Goal: Information Seeking & Learning: Find specific fact

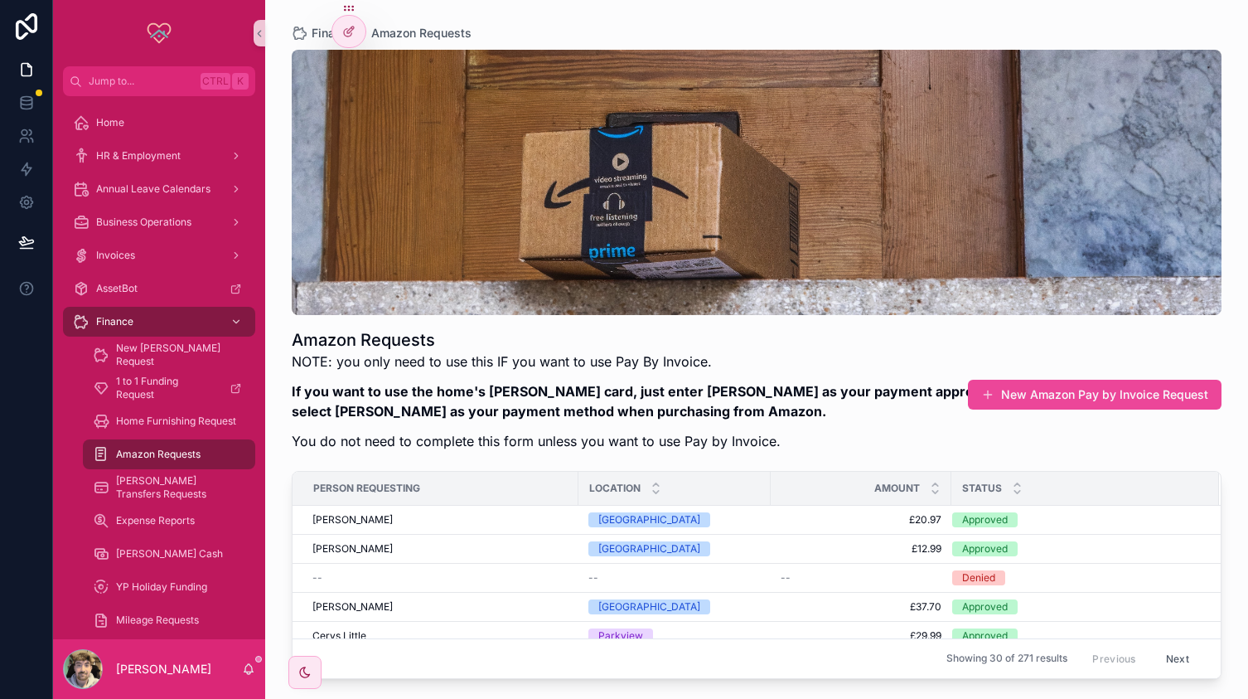
click at [175, 453] on span "Amazon Requests" at bounding box center [158, 454] width 85 height 13
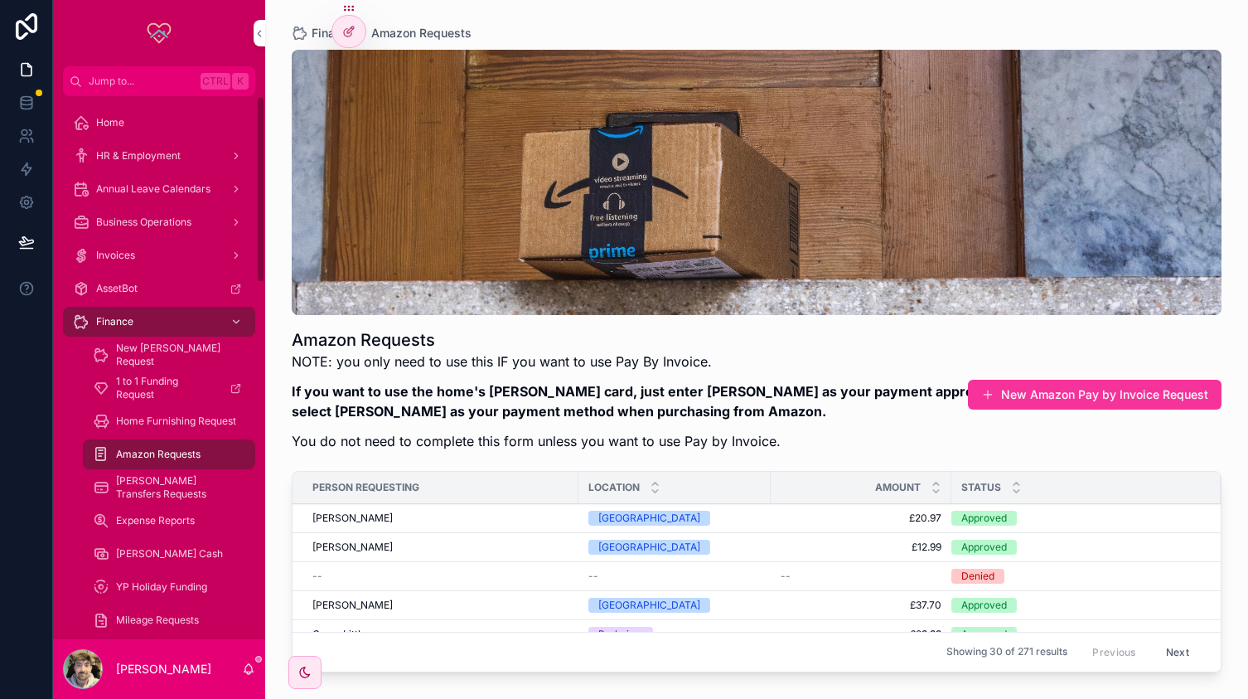
click at [219, 480] on div "[PERSON_NAME] Transfers Requests" at bounding box center [169, 487] width 153 height 27
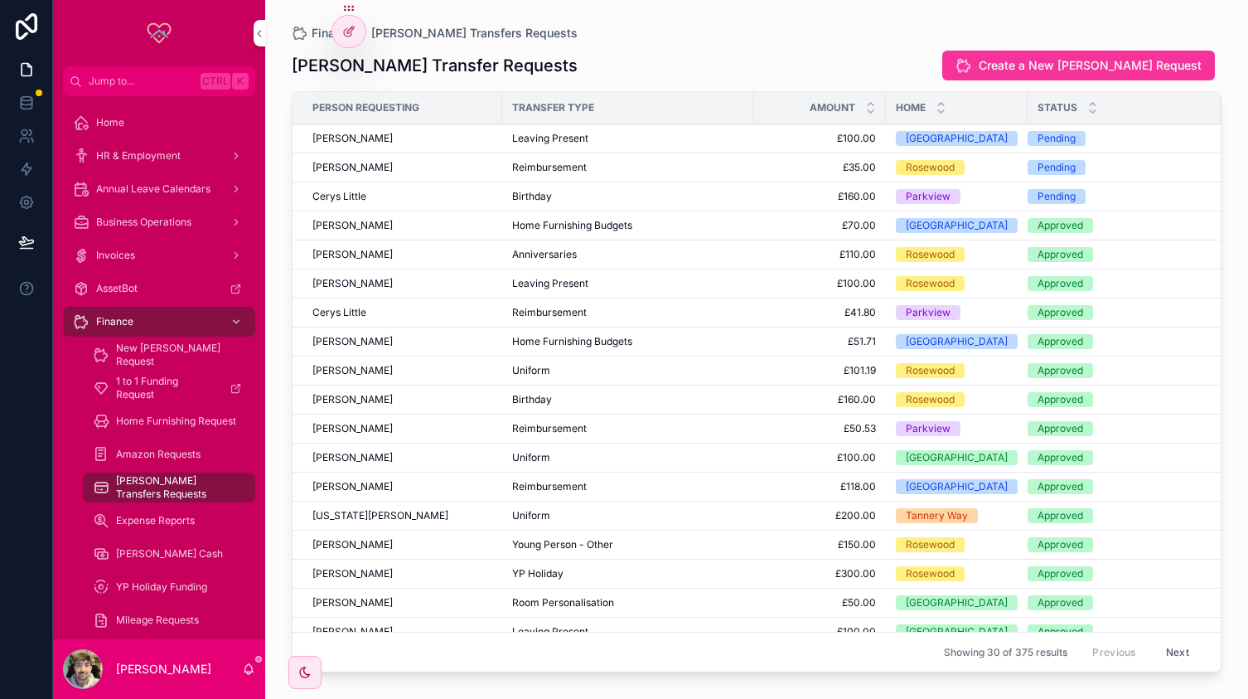
click at [179, 516] on span "Expense Reports" at bounding box center [155, 520] width 79 height 13
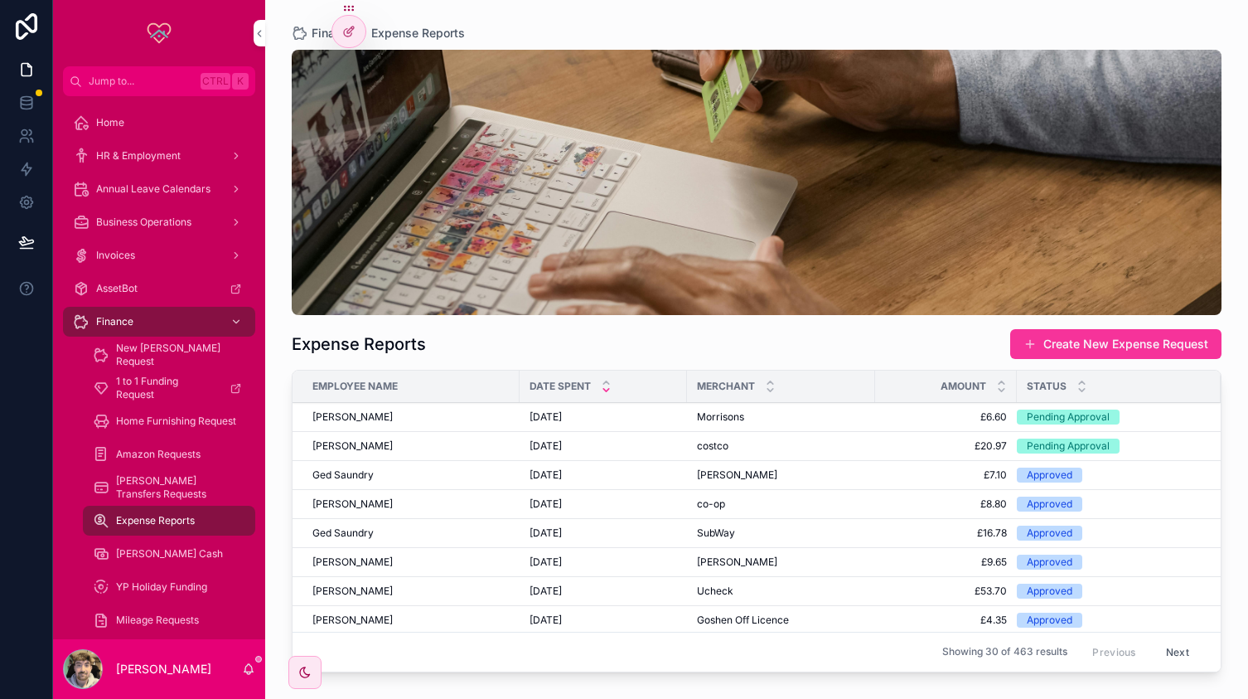
click at [167, 480] on div "[PERSON_NAME] Transfers Requests" at bounding box center [169, 487] width 153 height 27
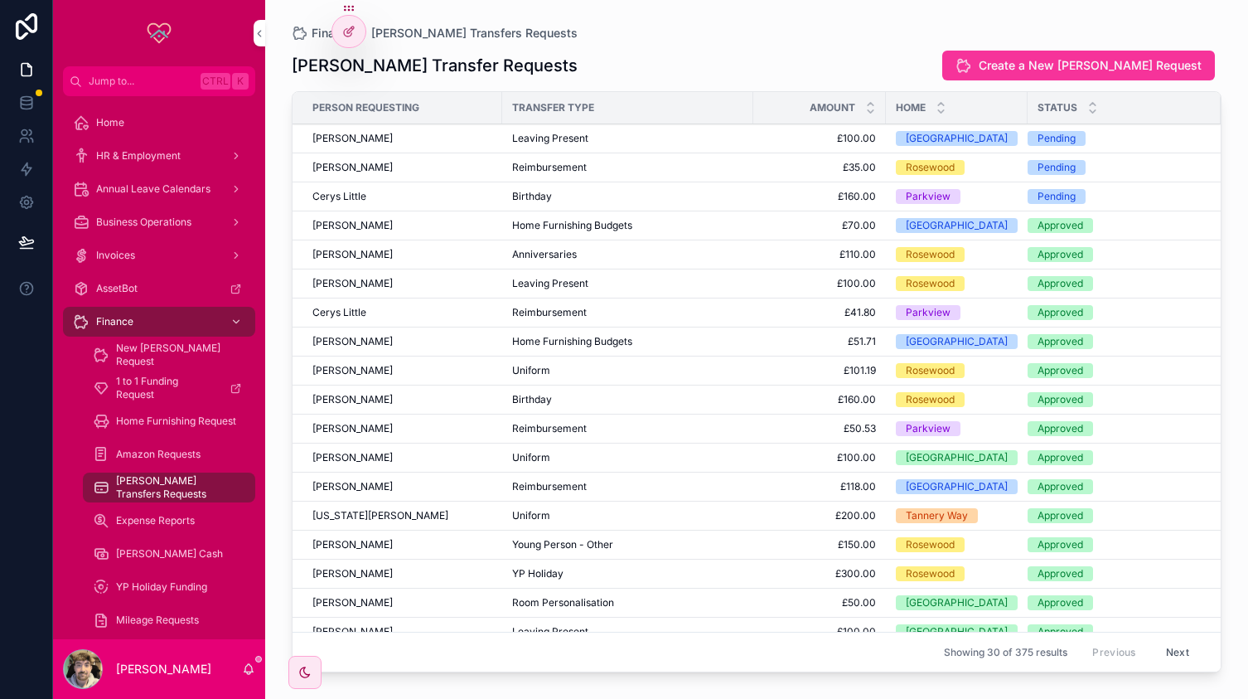
click at [559, 196] on div "Birthday" at bounding box center [627, 196] width 231 height 13
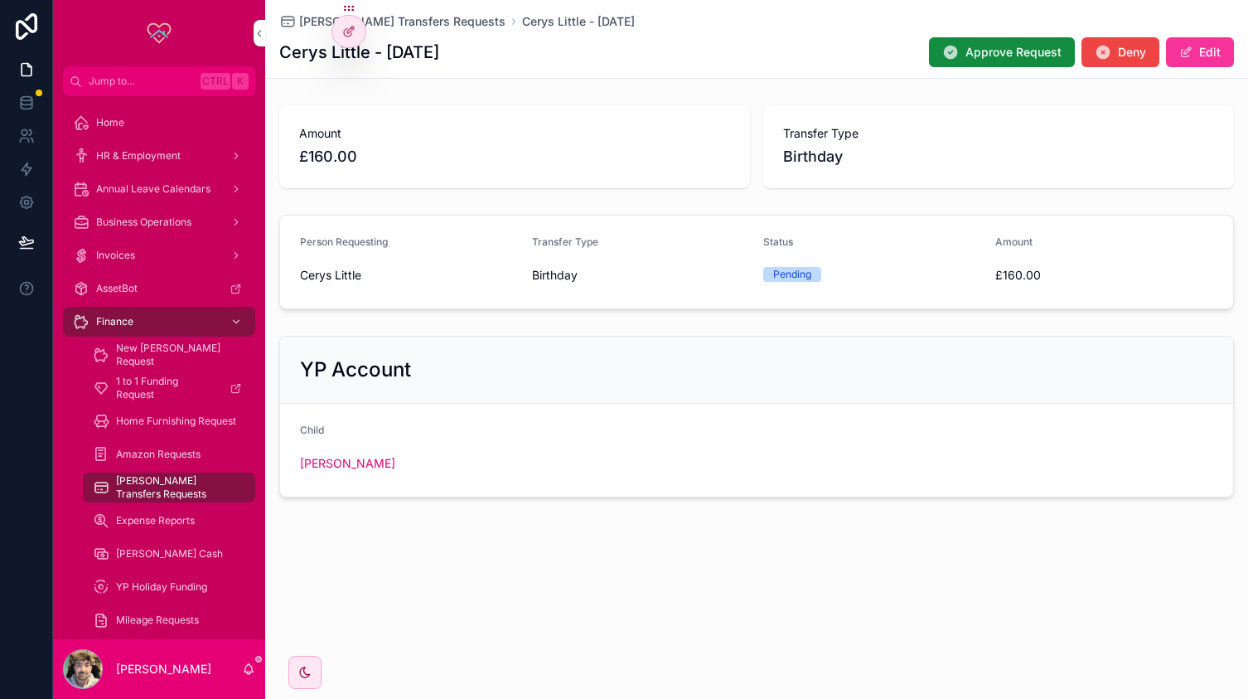
click at [985, 51] on span "Approve Request" at bounding box center [1014, 52] width 96 height 17
click at [412, 12] on div "[PERSON_NAME] Transfers Requests Cerys Little - [DATE] Cerys Little - [DATE] Ap…" at bounding box center [756, 39] width 955 height 78
click at [411, 17] on span "[PERSON_NAME] Transfers Requests" at bounding box center [402, 21] width 206 height 17
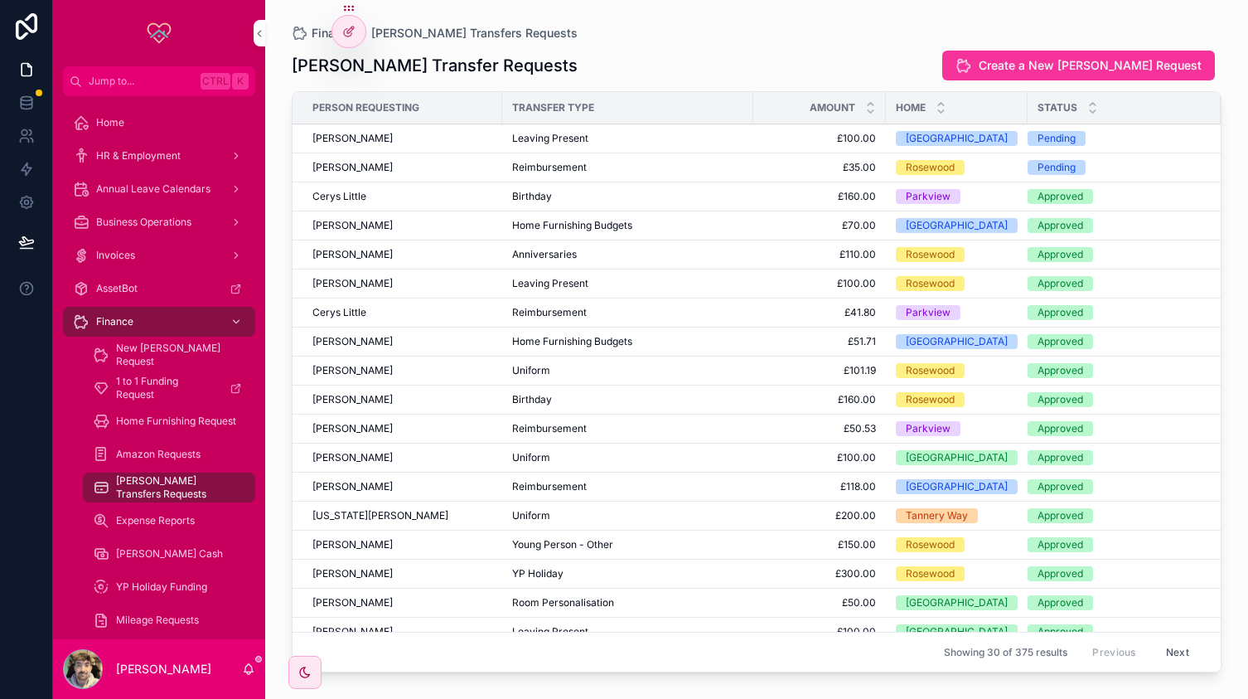
click at [512, 162] on span "Reimbursement" at bounding box center [549, 167] width 75 height 13
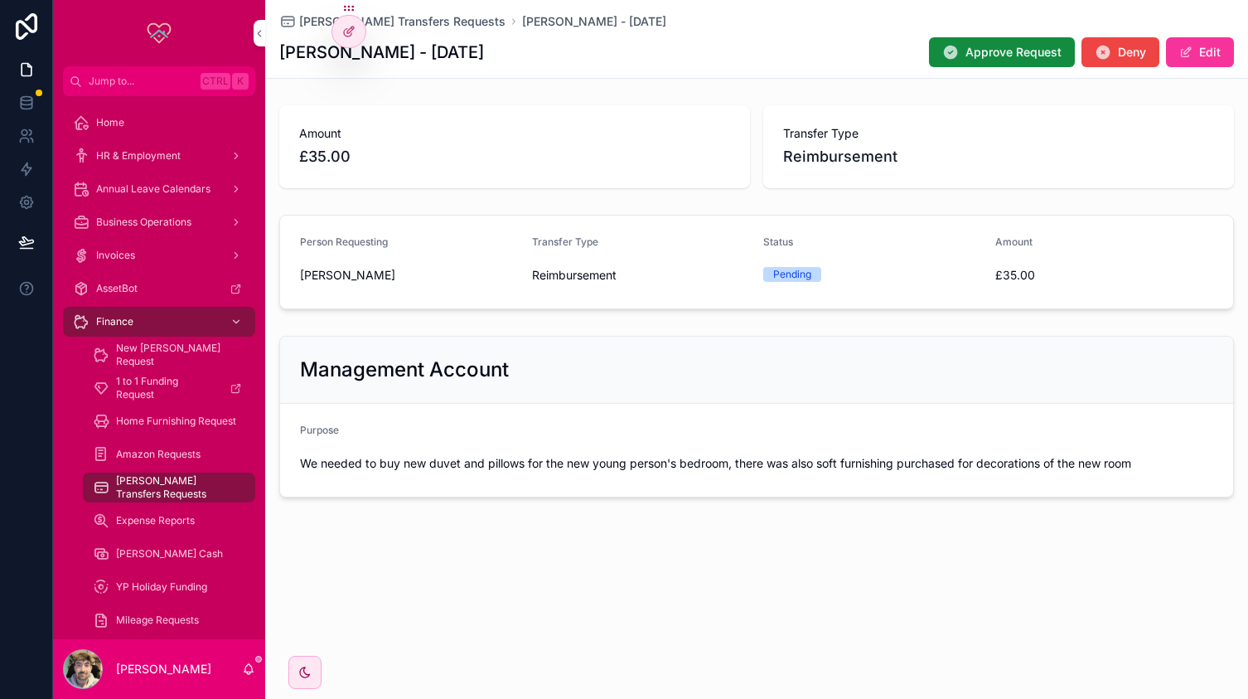
click at [973, 54] on span "Approve Request" at bounding box center [1014, 52] width 96 height 17
click at [416, 29] on span "[PERSON_NAME] Transfers Requests" at bounding box center [402, 21] width 206 height 17
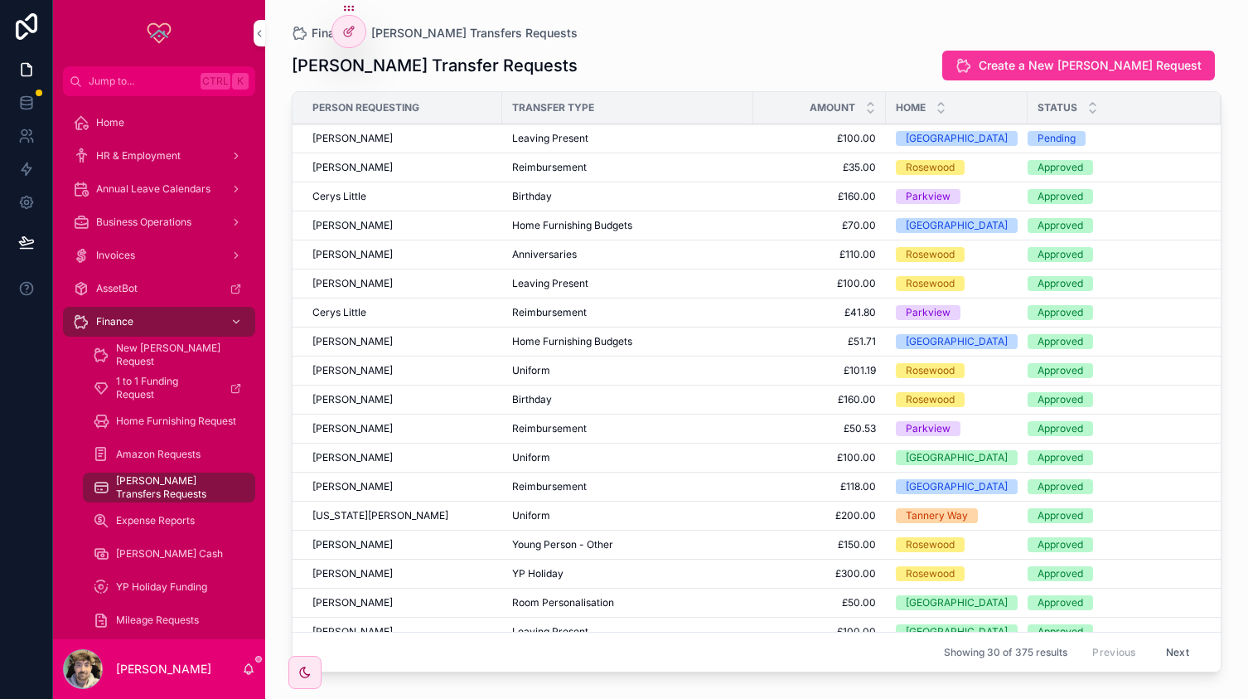
click at [562, 137] on span "Leaving Present" at bounding box center [550, 138] width 76 height 13
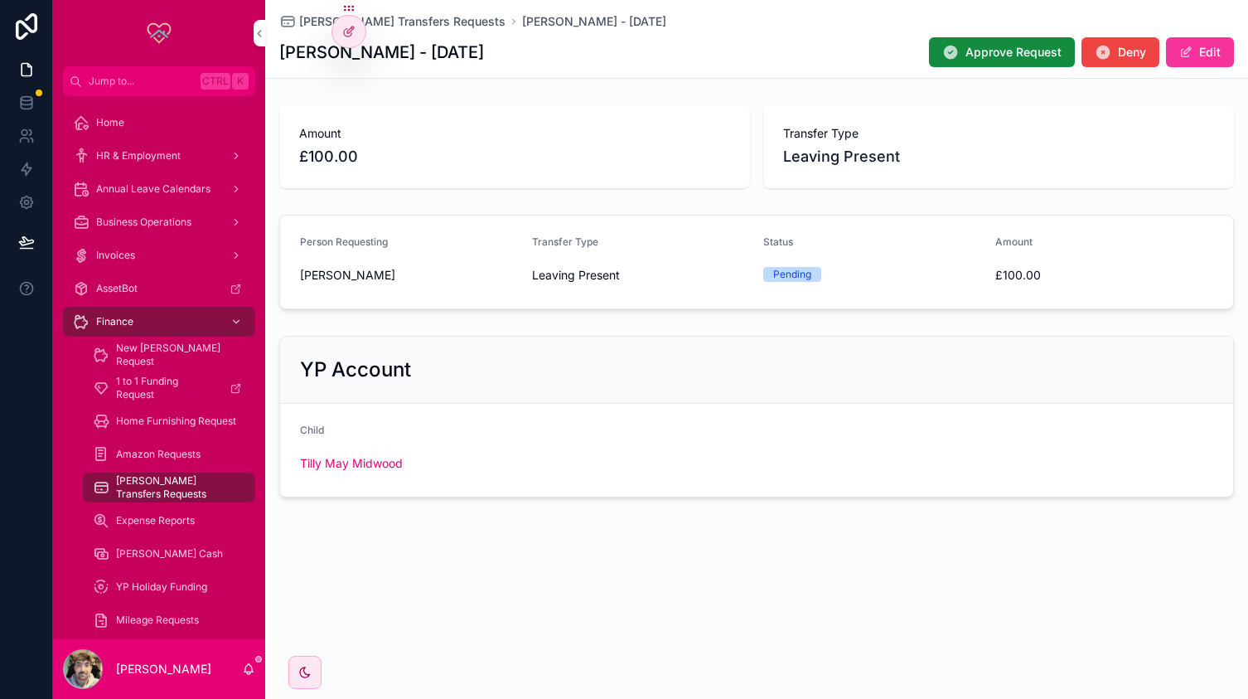
click at [974, 57] on span "Approve Request" at bounding box center [1014, 52] width 96 height 17
click at [383, 16] on span "[PERSON_NAME] Transfers Requests" at bounding box center [402, 21] width 206 height 17
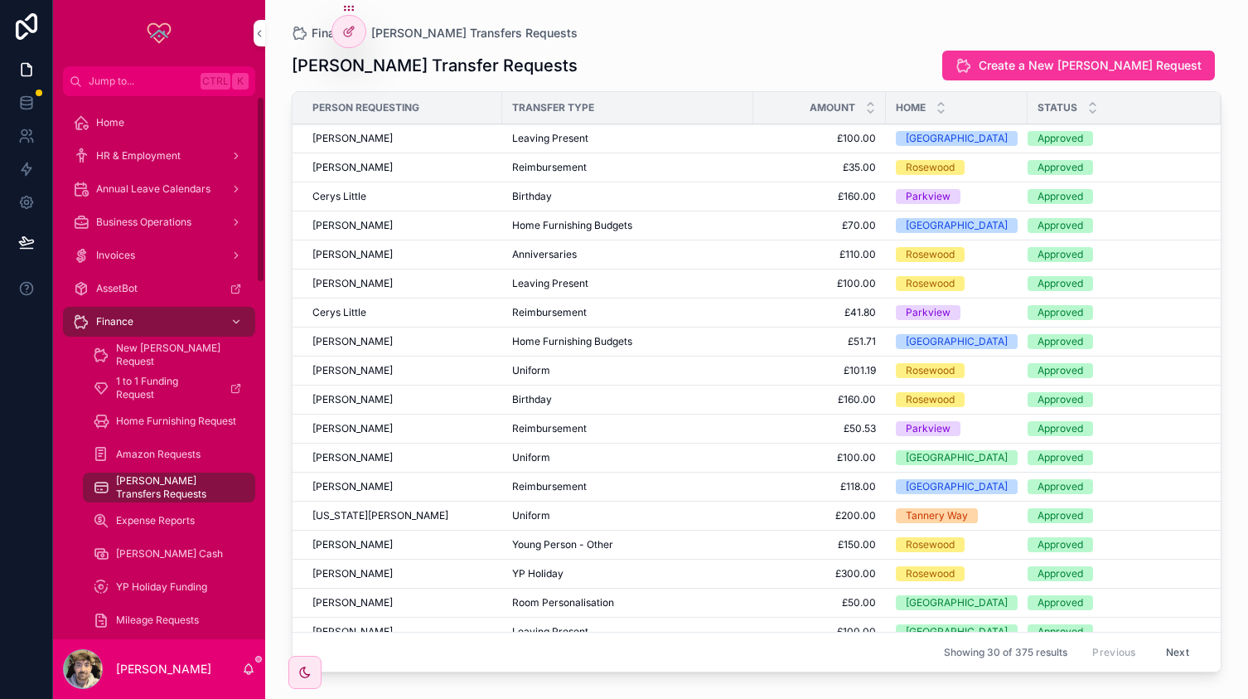
click at [141, 129] on div "Home" at bounding box center [159, 122] width 172 height 27
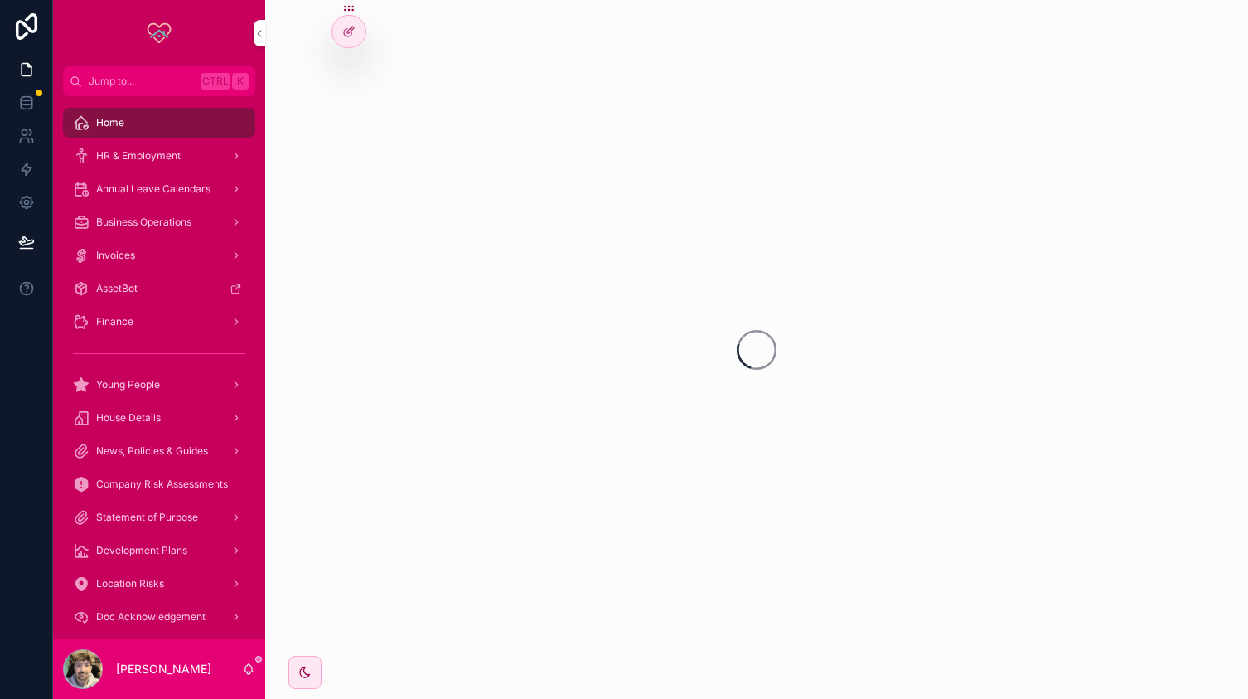
click at [139, 153] on span "HR & Employment" at bounding box center [138, 155] width 85 height 13
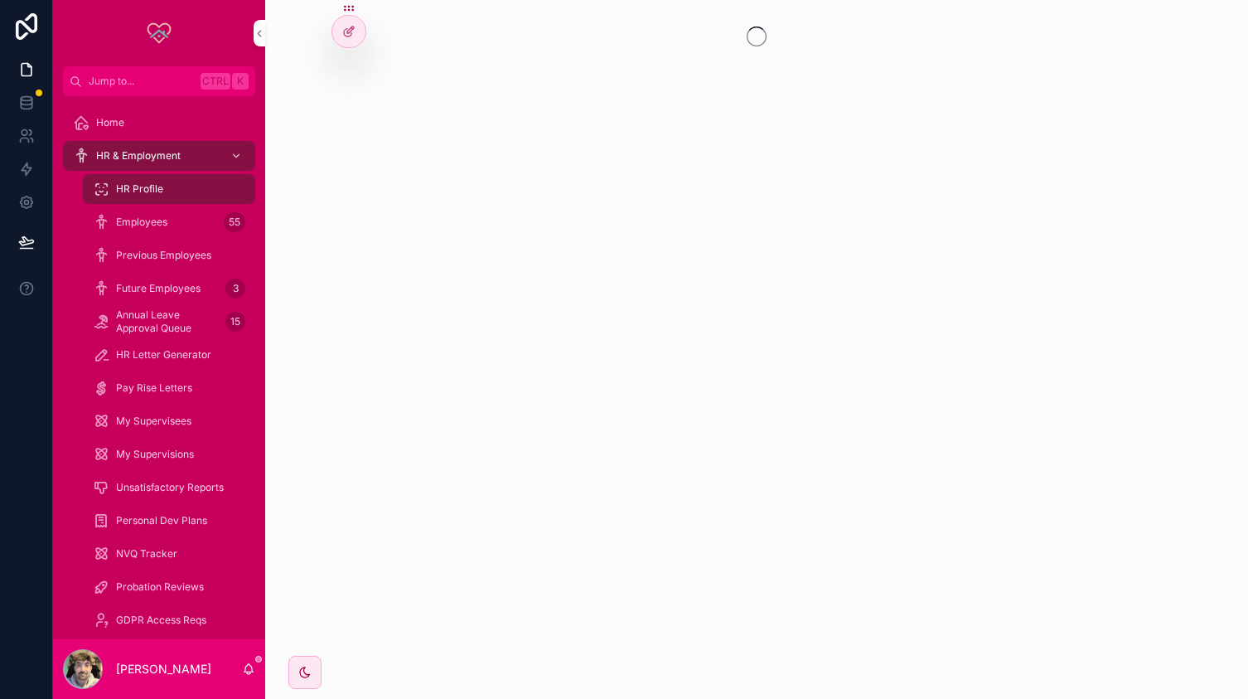
click at [163, 222] on span "Employees" at bounding box center [141, 222] width 51 height 13
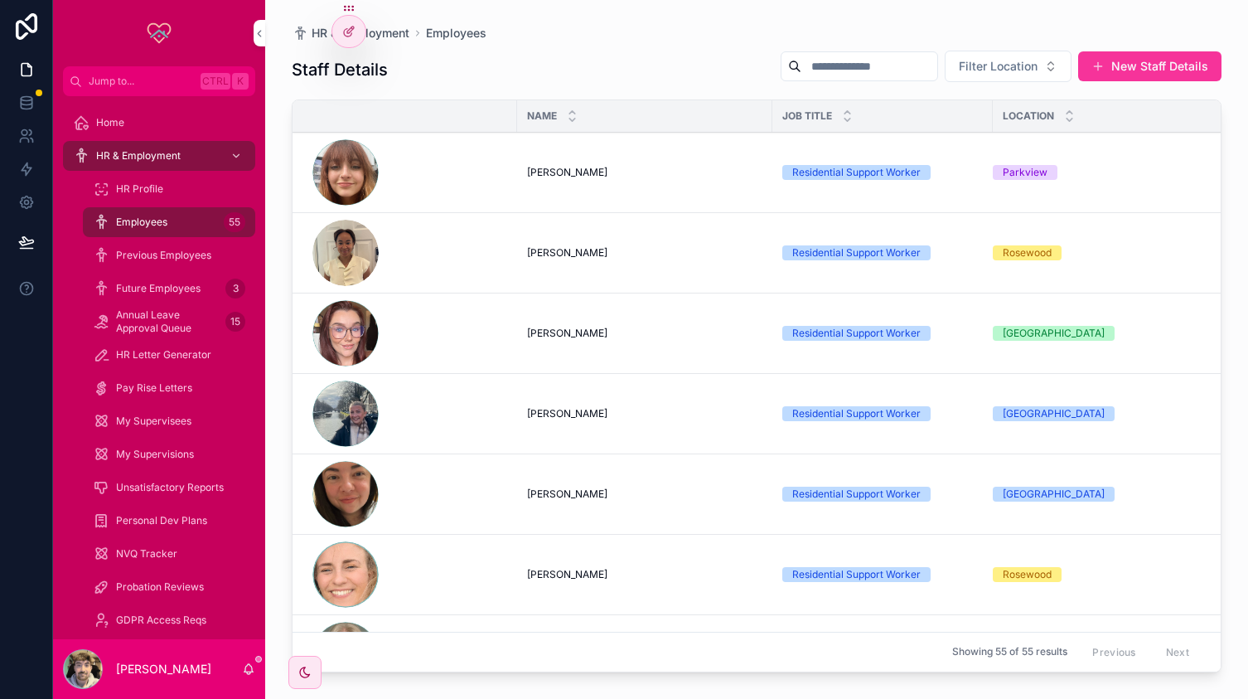
click at [809, 74] on input "scrollable content" at bounding box center [870, 66] width 136 height 23
type input "***"
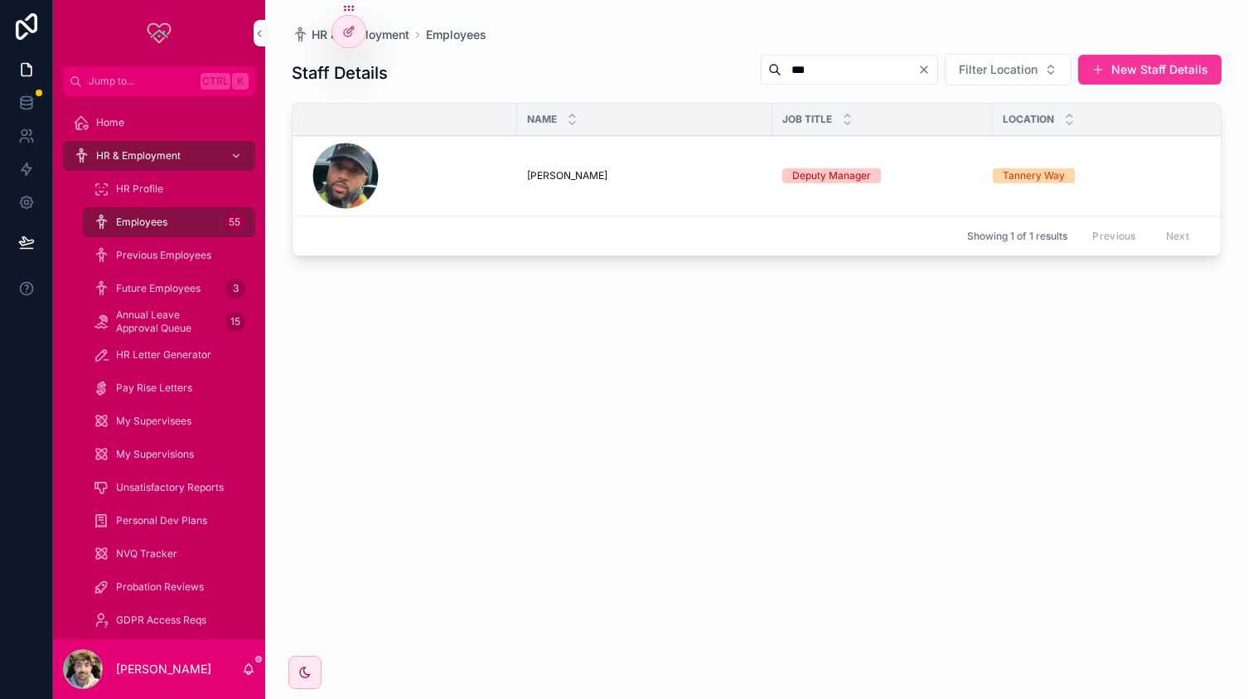
click at [537, 173] on span "[PERSON_NAME]" at bounding box center [567, 175] width 80 height 13
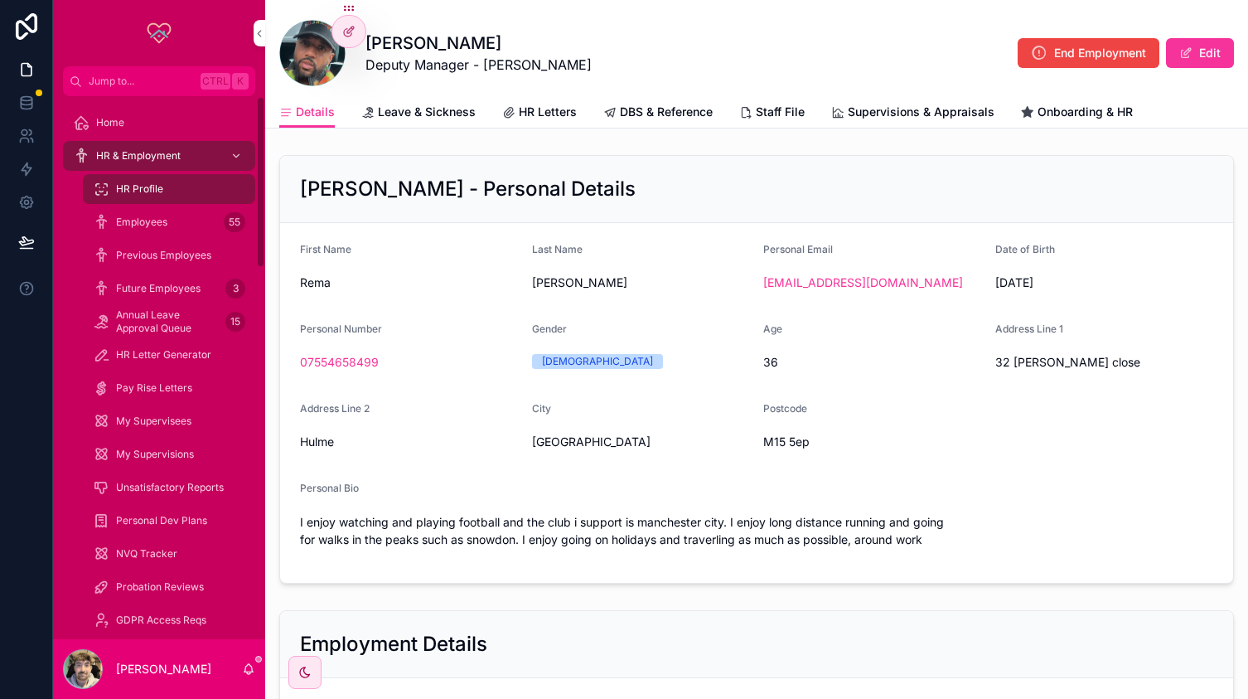
click at [149, 233] on div "Employees 55" at bounding box center [169, 222] width 153 height 27
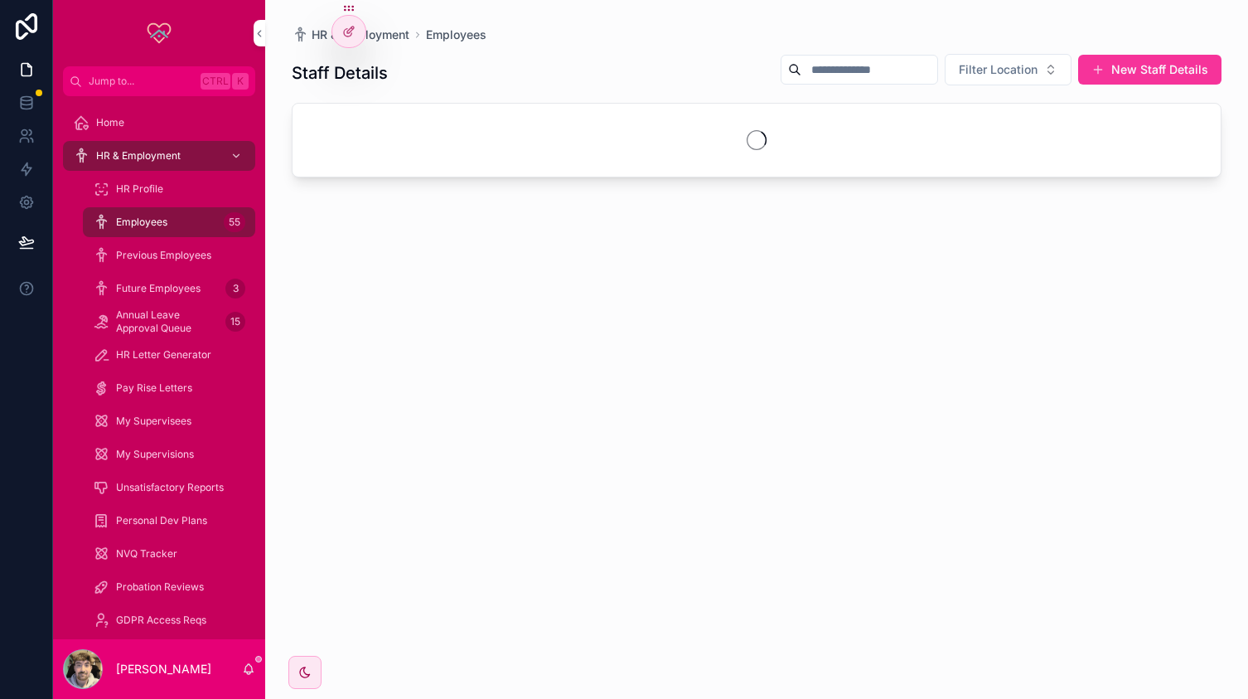
click at [816, 66] on input "scrollable content" at bounding box center [870, 69] width 136 height 23
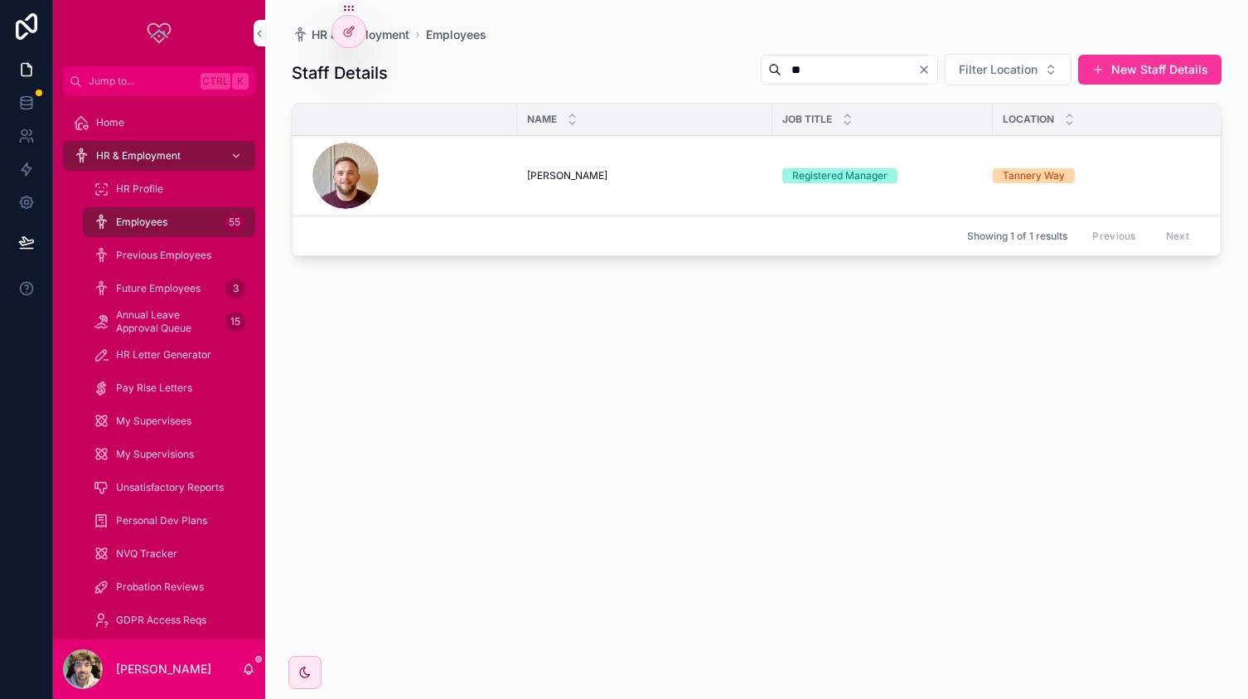
type input "*"
type input "****"
click at [568, 187] on td "[PERSON_NAME] [PERSON_NAME]" at bounding box center [644, 176] width 255 height 80
click at [554, 180] on span "[PERSON_NAME]" at bounding box center [567, 175] width 80 height 13
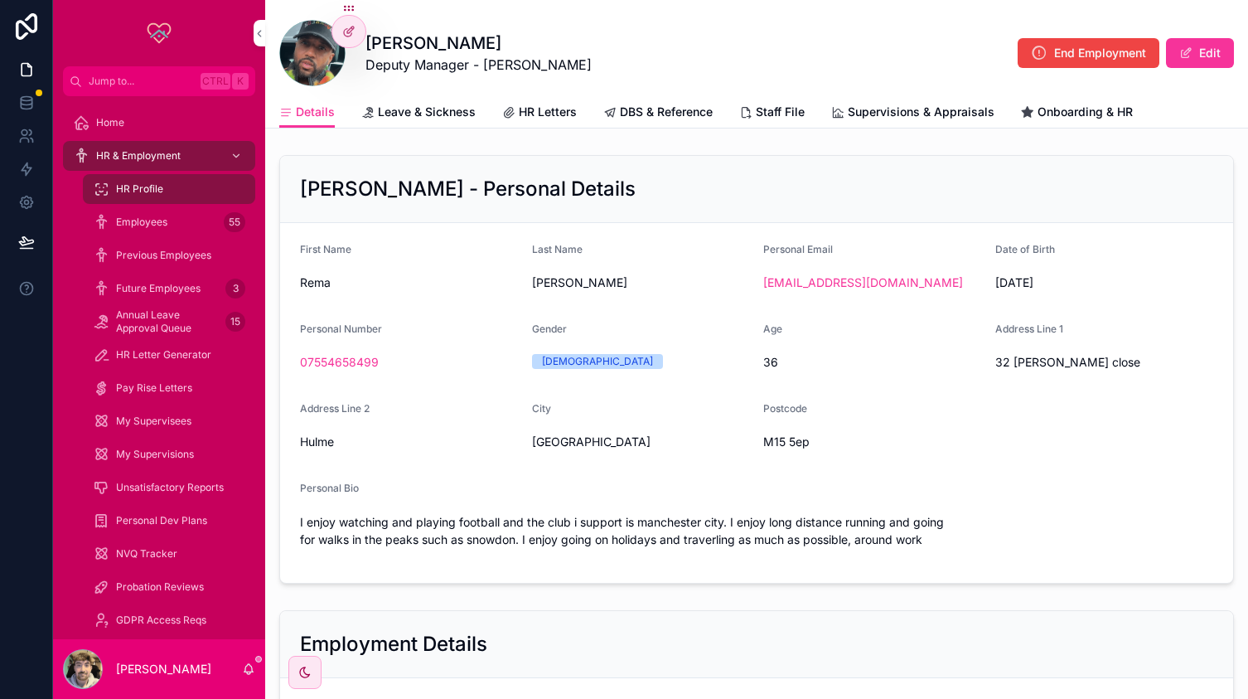
click at [699, 64] on div "[PERSON_NAME] Deputy Manager - Tannery Way End Employment Edit" at bounding box center [756, 53] width 955 height 66
